Goal: Transaction & Acquisition: Book appointment/travel/reservation

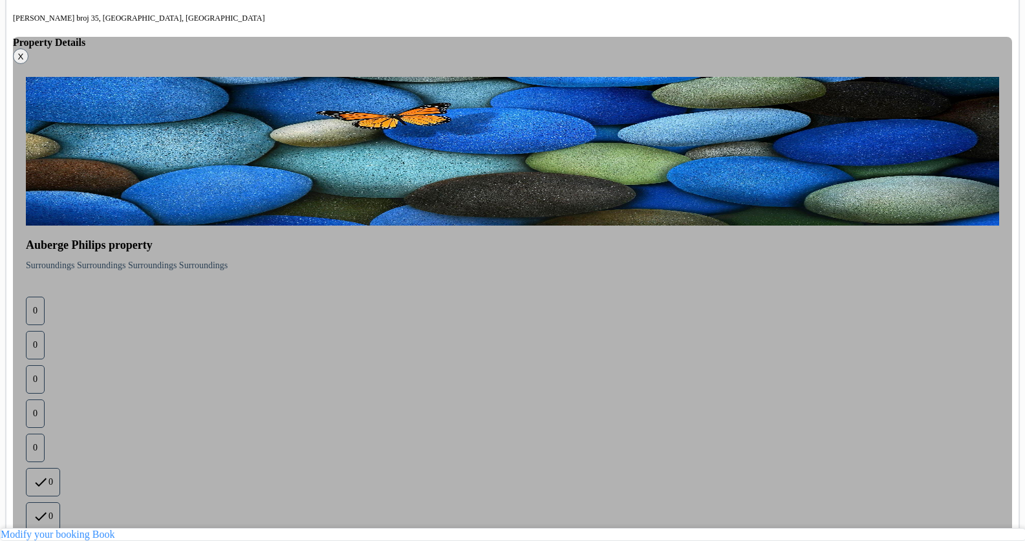
scroll to position [586, 0]
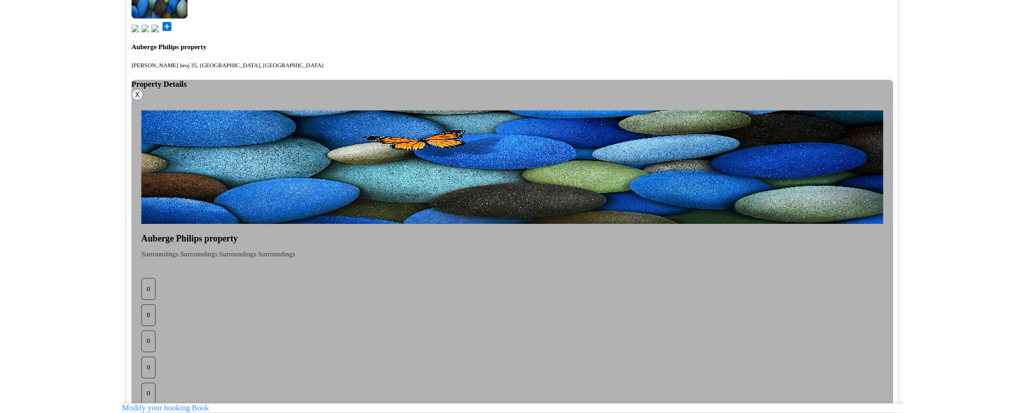
scroll to position [679, 0]
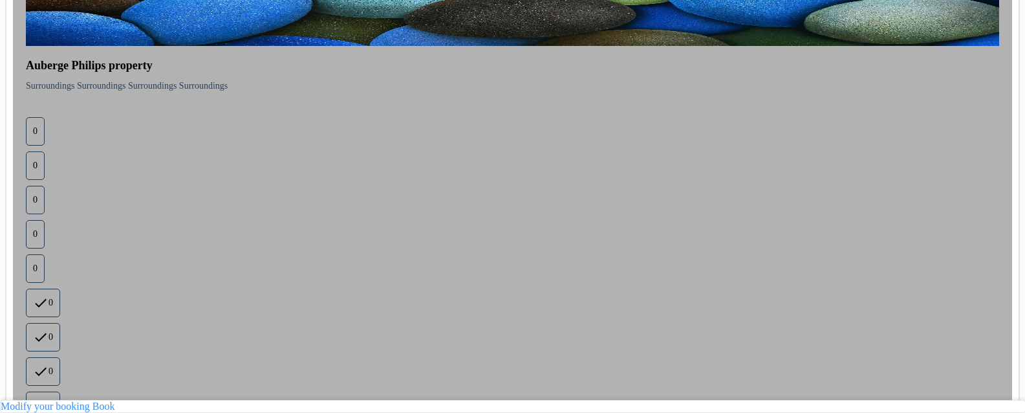
scroll to position [808, 0]
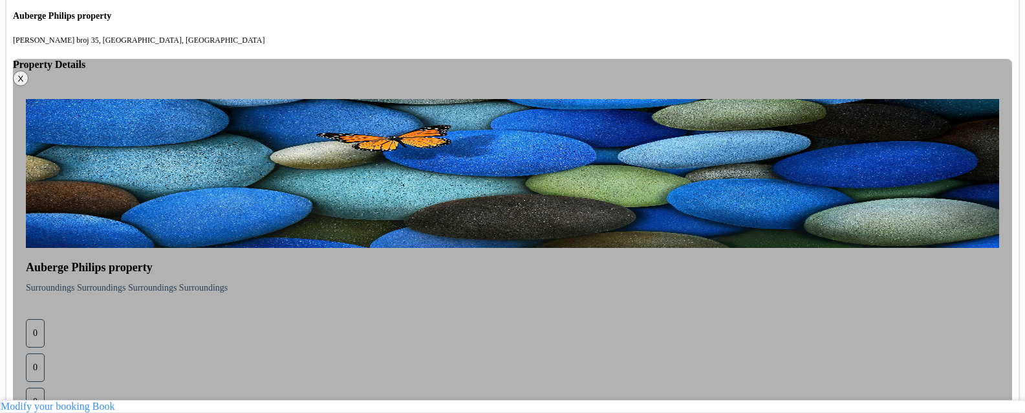
scroll to position [623, 0]
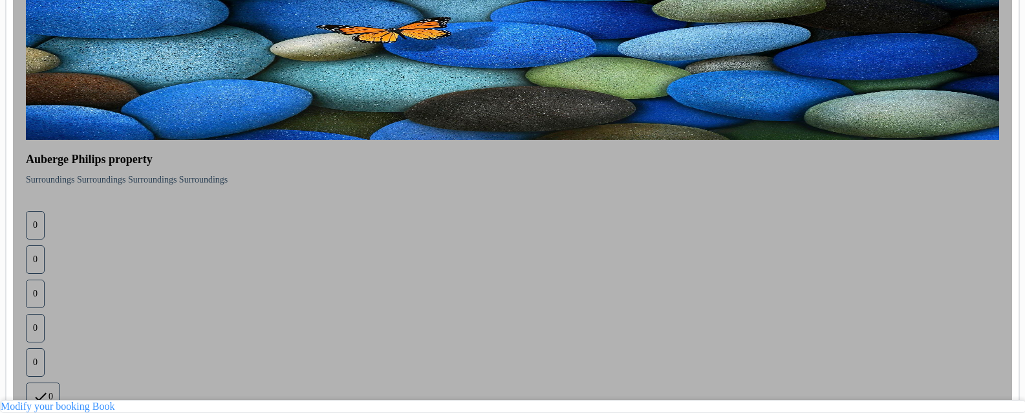
scroll to position [715, 0]
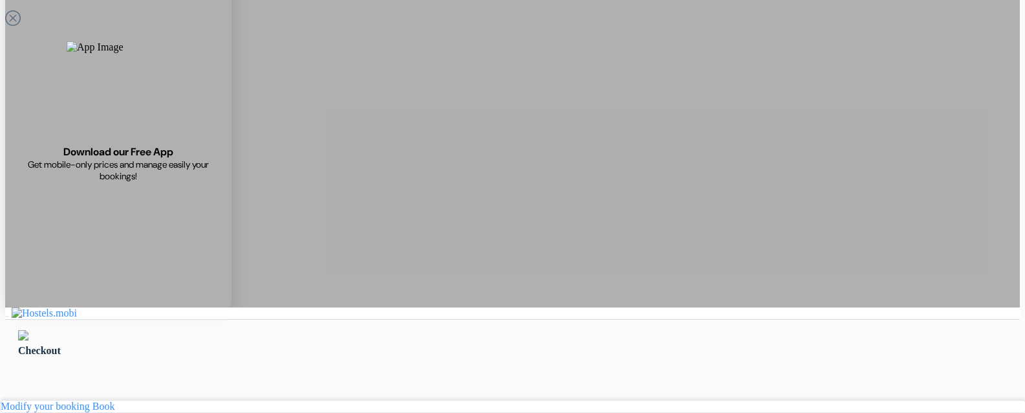
scroll to position [49, 0]
